Goal: Task Accomplishment & Management: Manage account settings

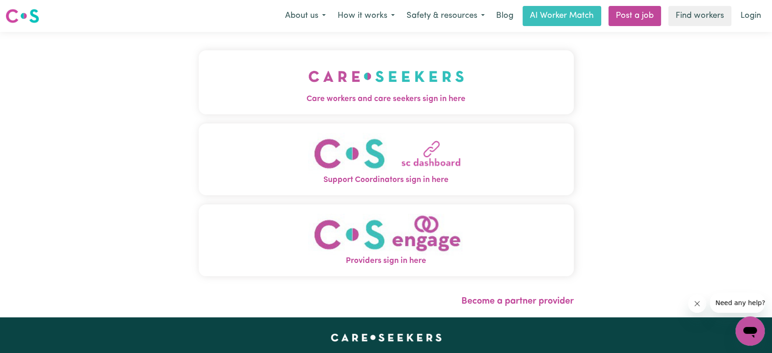
click at [316, 78] on img "Care workers and care seekers sign in here" at bounding box center [386, 76] width 156 height 34
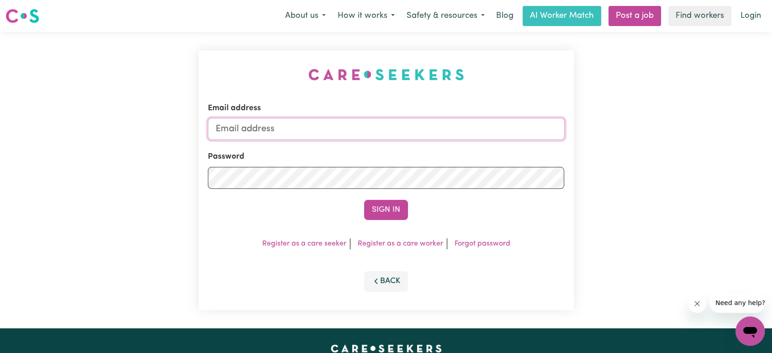
click at [335, 121] on input "Email address" at bounding box center [386, 129] width 357 height 22
type input "lindsay+engage@careseekers.com.au"
click at [748, 21] on link "Login" at bounding box center [751, 16] width 32 height 20
click at [747, 17] on link "Login" at bounding box center [751, 16] width 32 height 20
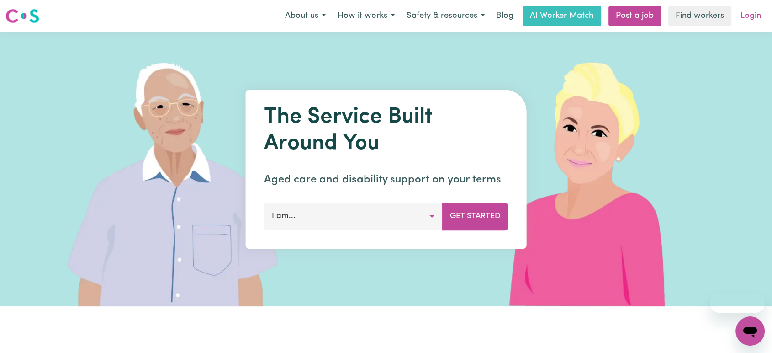
click at [757, 13] on link "Login" at bounding box center [751, 16] width 32 height 20
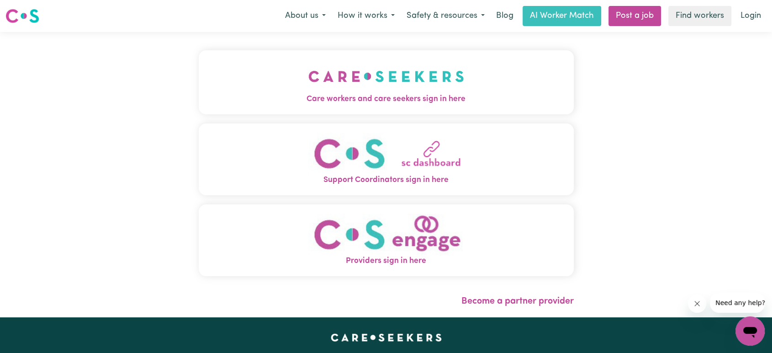
click at [335, 233] on img "Providers sign in here" at bounding box center [386, 234] width 156 height 42
